Goal: Information Seeking & Learning: Find specific fact

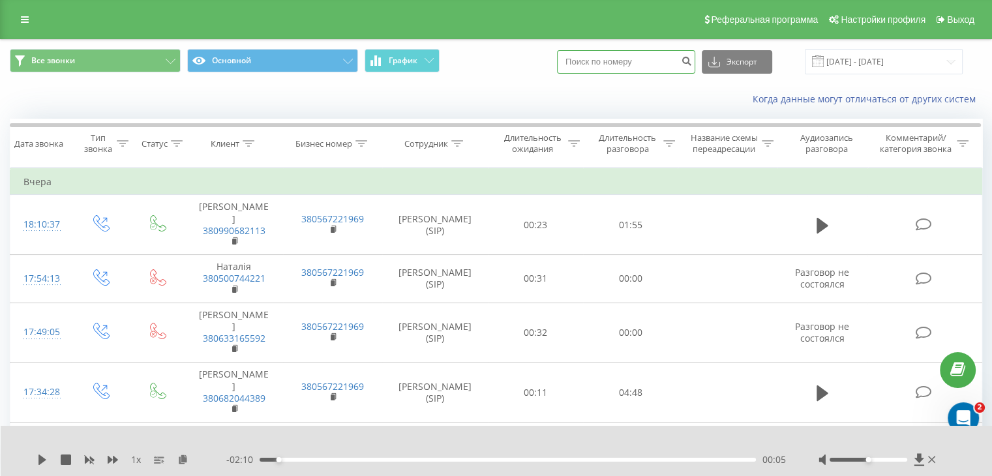
click at [622, 59] on input at bounding box center [626, 61] width 138 height 23
paste input "48668645179"
type input "48668645179"
click at [692, 58] on icon "submit" at bounding box center [686, 59] width 11 height 8
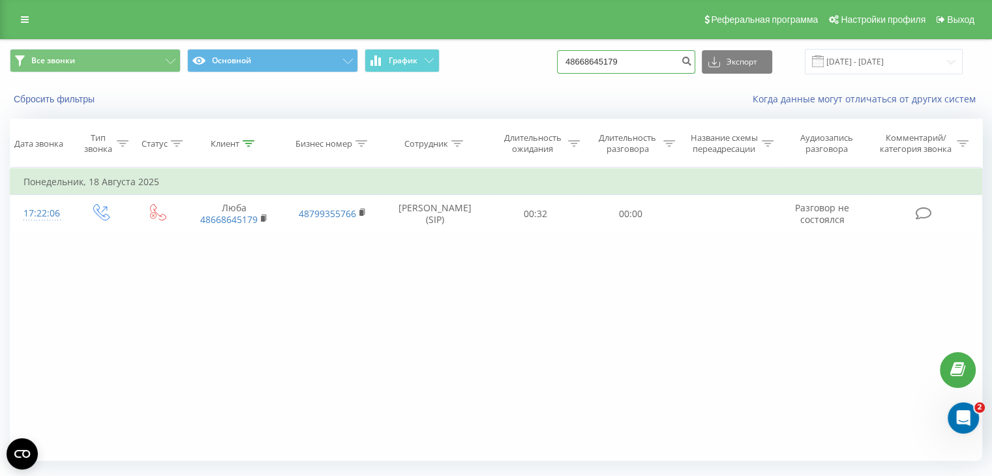
click at [671, 63] on input "48668645179" at bounding box center [626, 61] width 138 height 23
type input "4"
click at [55, 108] on div "Сбросить фильтры Когда данные могут отличаться от других систем" at bounding box center [496, 99] width 991 height 31
click at [50, 97] on button "Сбросить фильтры" at bounding box center [55, 99] width 91 height 12
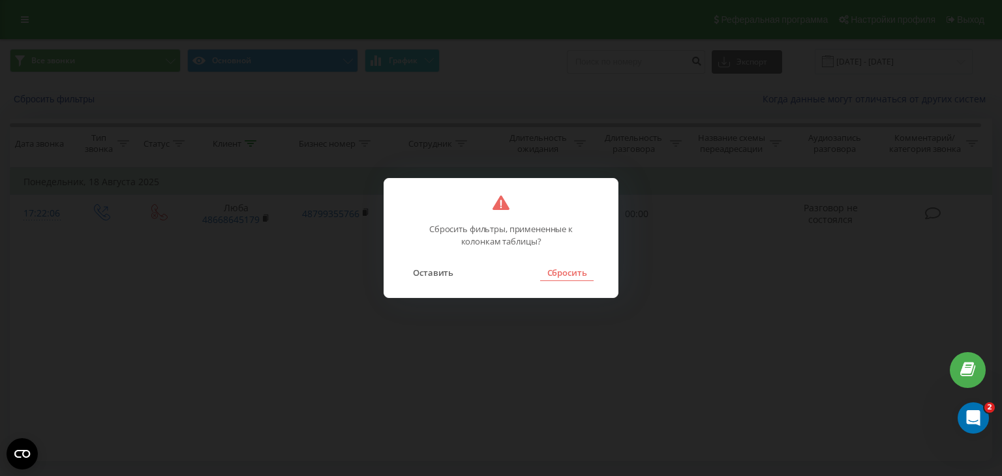
click at [577, 271] on button "Сбросить" at bounding box center [566, 272] width 53 height 17
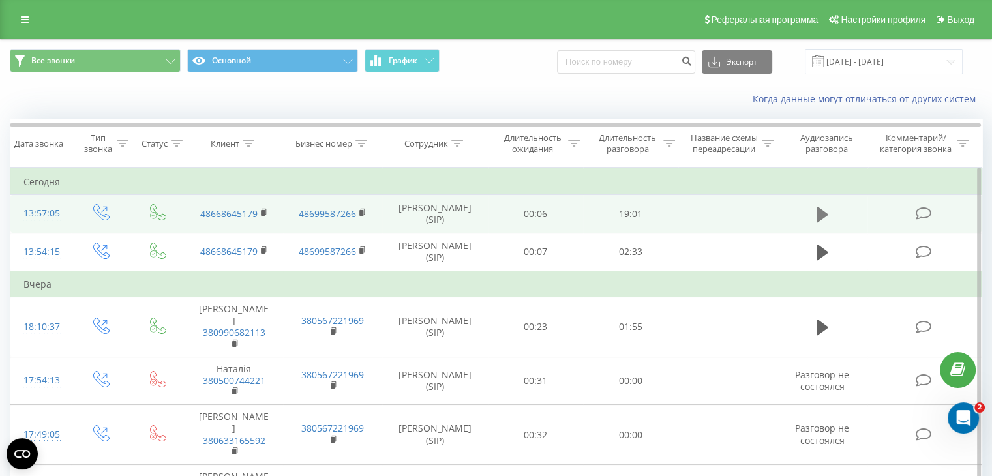
click at [822, 210] on icon at bounding box center [823, 215] width 12 height 16
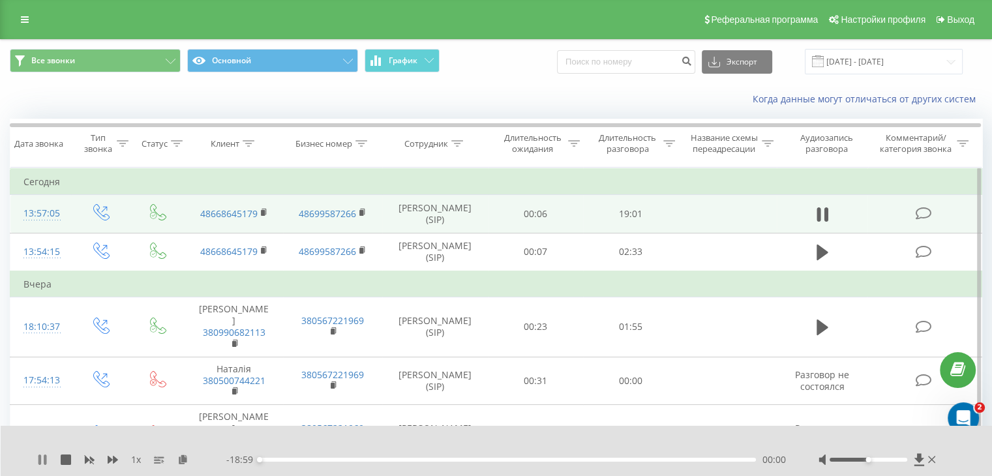
click at [42, 459] on icon at bounding box center [42, 460] width 10 height 10
click at [181, 457] on icon at bounding box center [182, 459] width 11 height 9
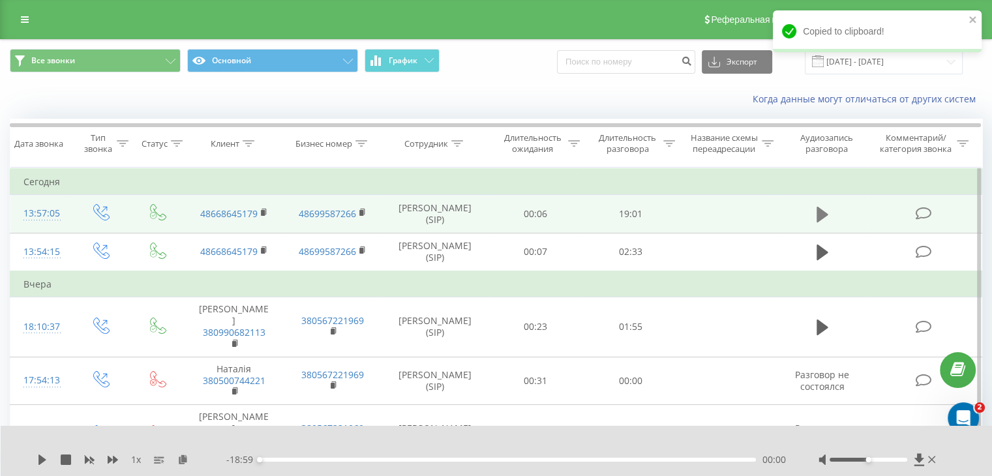
click at [821, 218] on icon at bounding box center [823, 215] width 12 height 16
click at [185, 460] on icon at bounding box center [182, 459] width 11 height 9
click at [50, 460] on div "1 x" at bounding box center [131, 459] width 189 height 13
click at [46, 460] on icon at bounding box center [45, 460] width 3 height 10
